Goal: Transaction & Acquisition: Purchase product/service

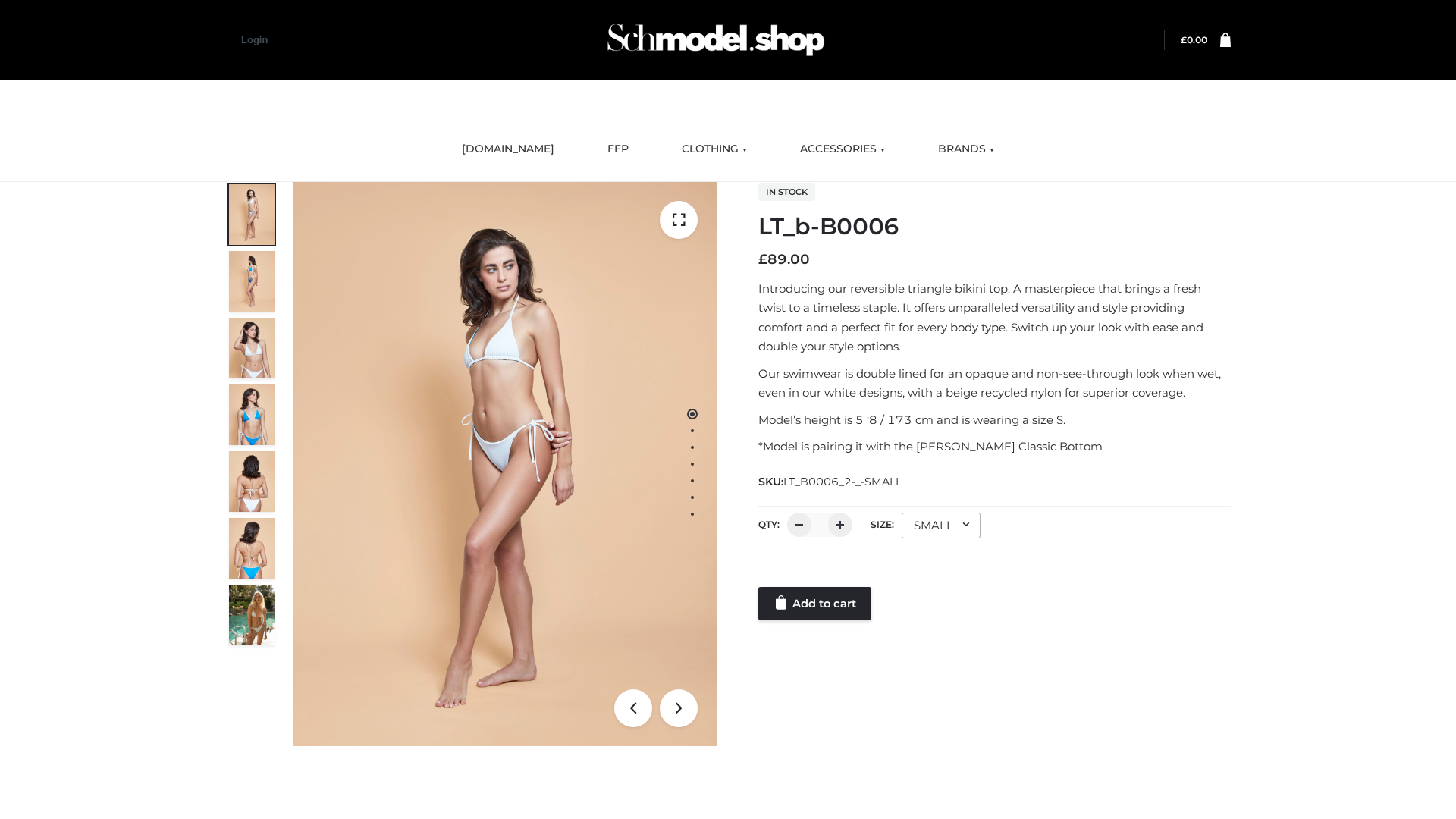
click at [816, 604] on link "Add to cart" at bounding box center [814, 604] width 113 height 34
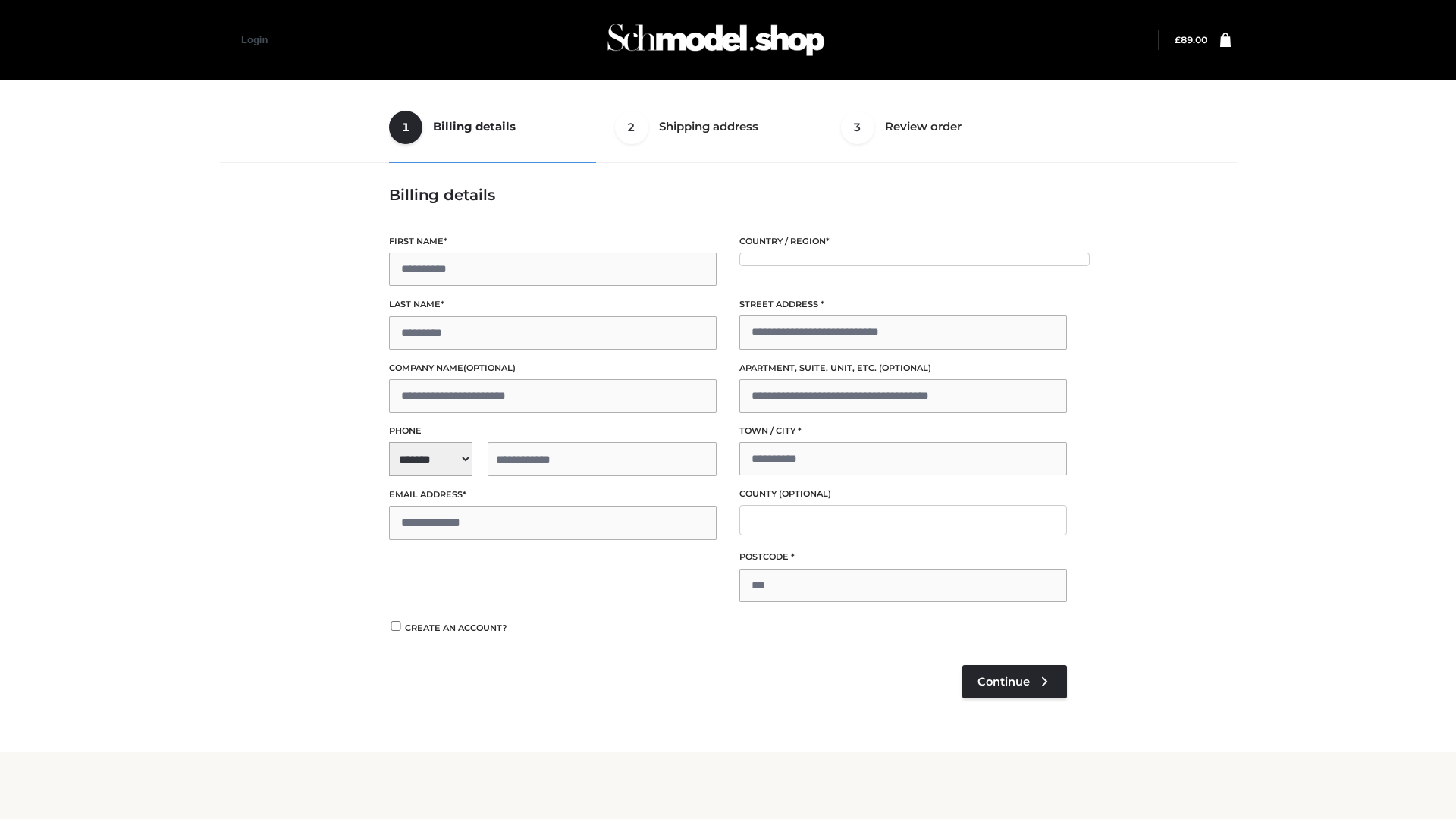
type input "**"
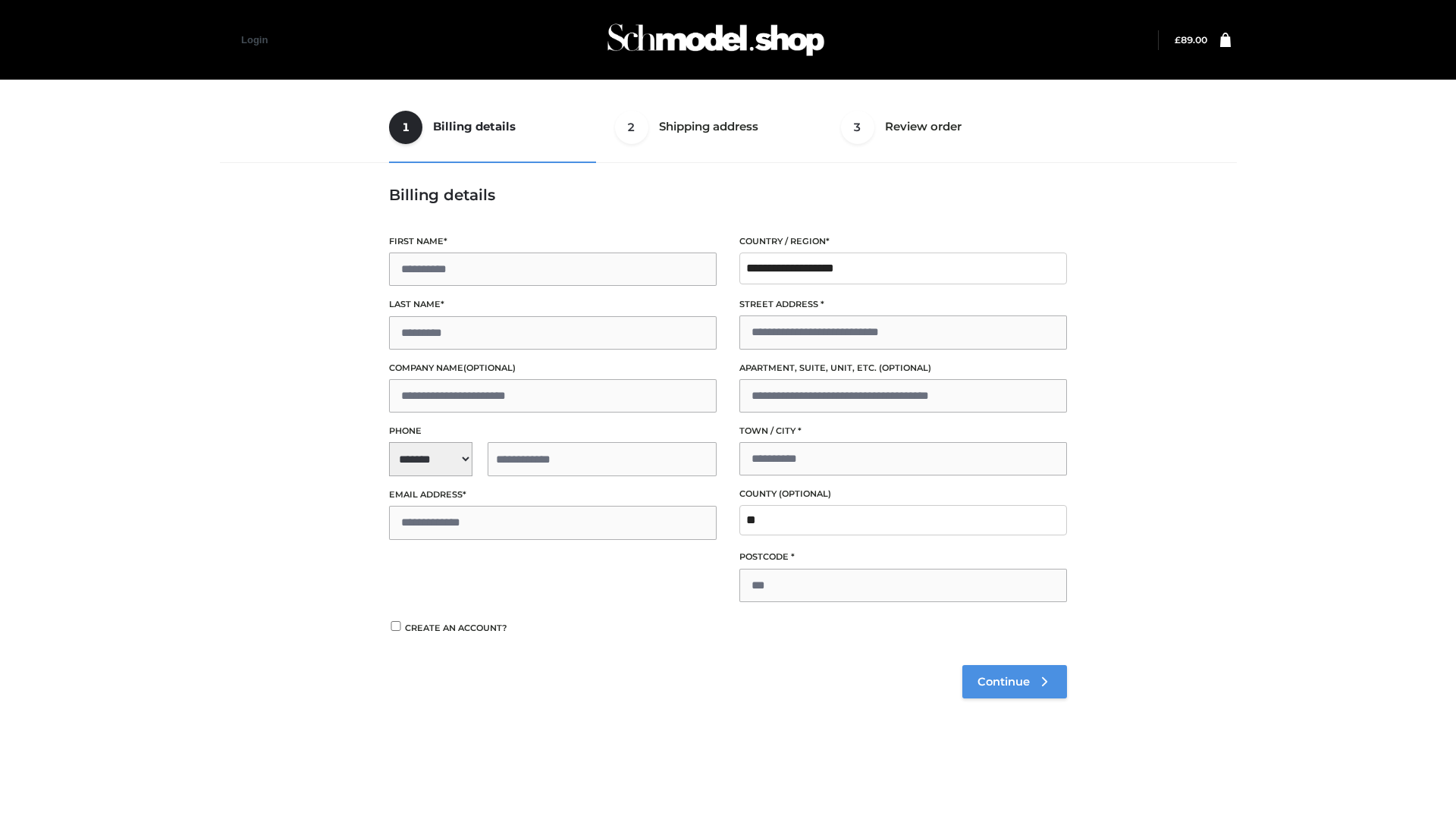
click at [1013, 681] on span "Continue" at bounding box center [1003, 681] width 53 height 14
click at [437, 639] on button "Place order" at bounding box center [437, 640] width 98 height 34
